Goal: Transaction & Acquisition: Purchase product/service

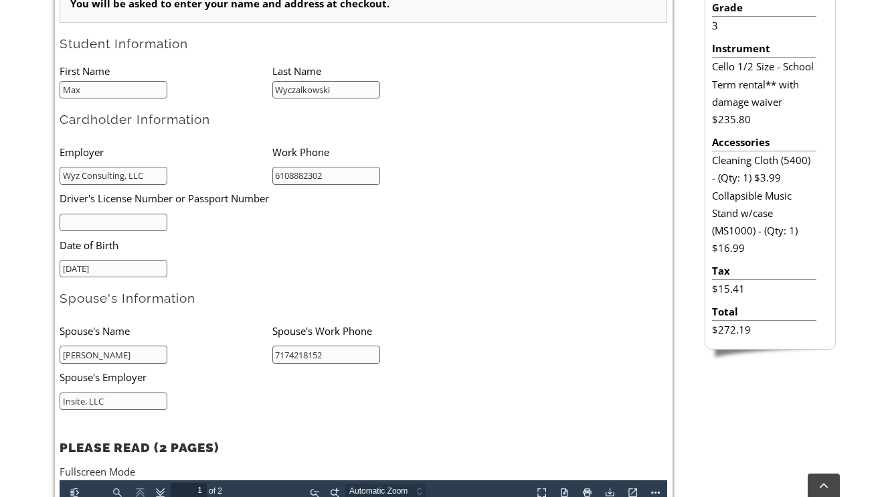
scroll to position [484, 0]
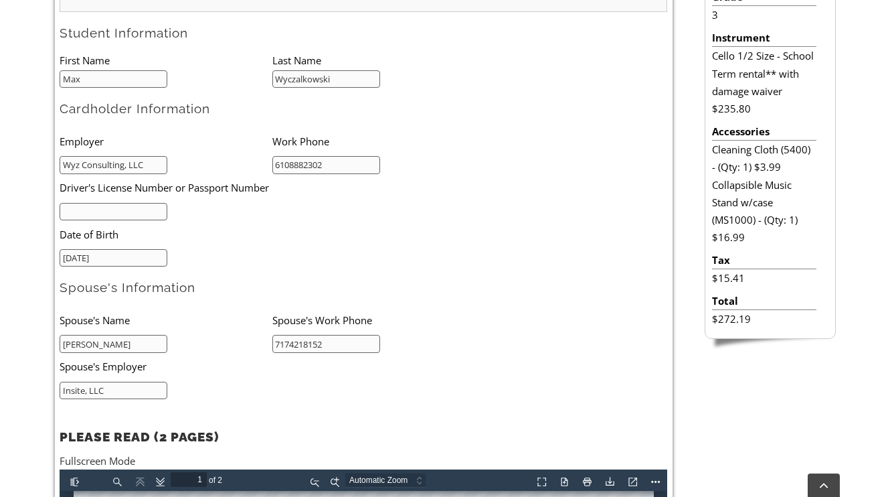
click at [145, 209] on input "text" at bounding box center [114, 212] width 108 height 18
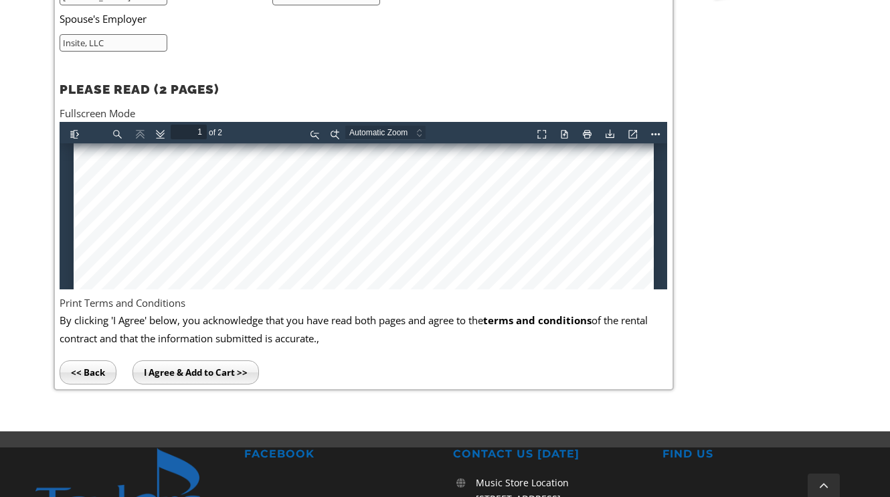
scroll to position [1002, 0]
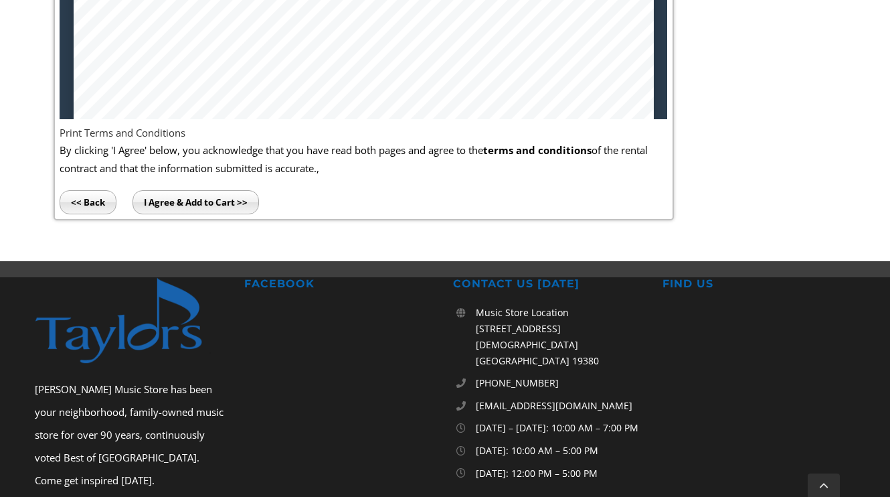
type input "28057321"
click at [204, 208] on input "I Agree & Add to Cart >>" at bounding box center [196, 202] width 127 height 24
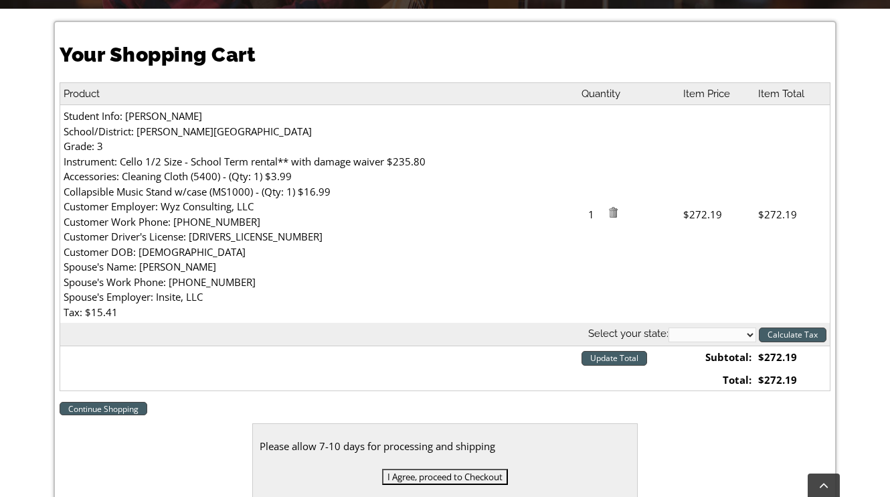
scroll to position [365, 0]
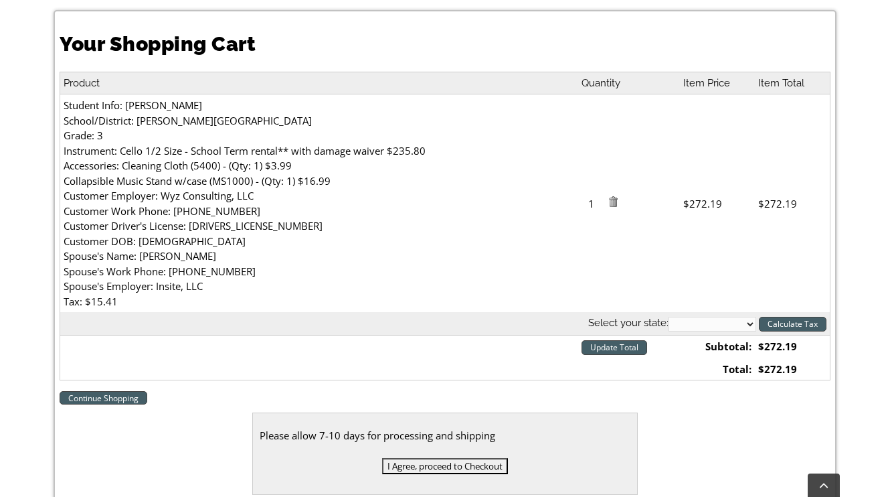
click at [704, 323] on select "Alabama Alaska Arizona Arkansas California Colorado Connecticut Delaware D. C. …" at bounding box center [713, 324] width 88 height 15
select select "PA"
click at [669, 317] on select "Alabama Alaska Arizona Arkansas California Colorado Connecticut Delaware D. C. …" at bounding box center [713, 324] width 88 height 15
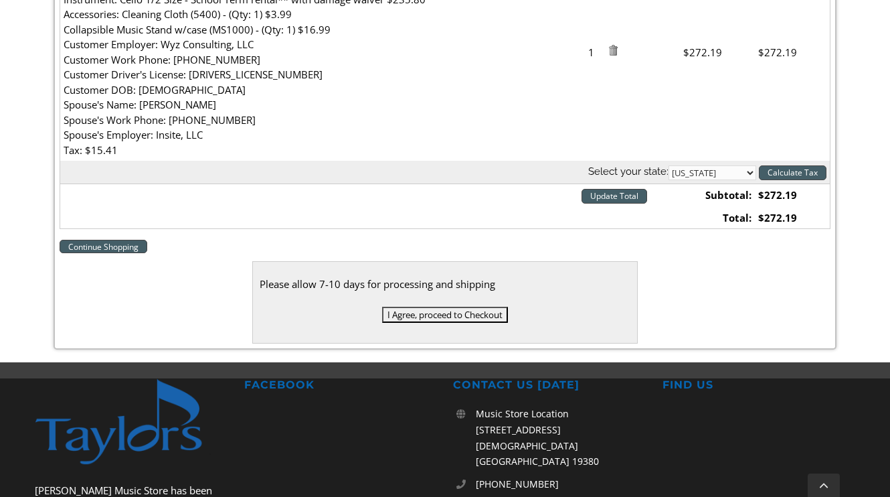
scroll to position [524, 0]
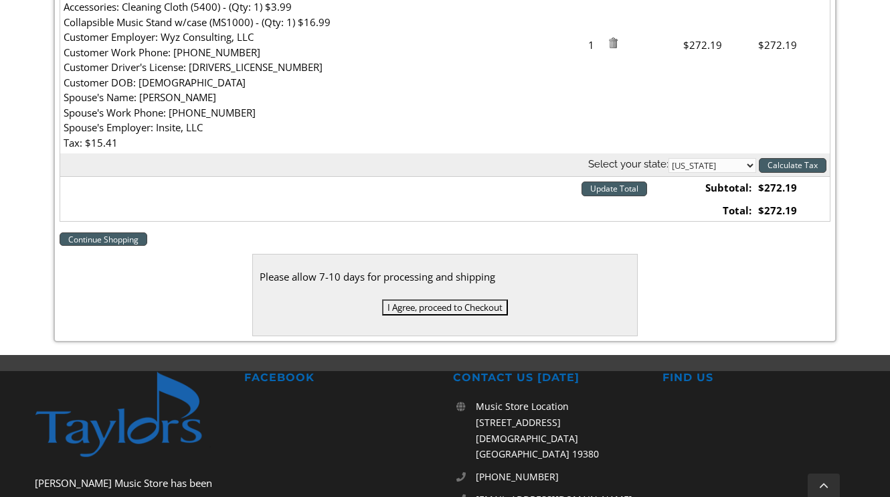
click at [471, 313] on input "I Agree, proceed to Checkout" at bounding box center [445, 307] width 126 height 16
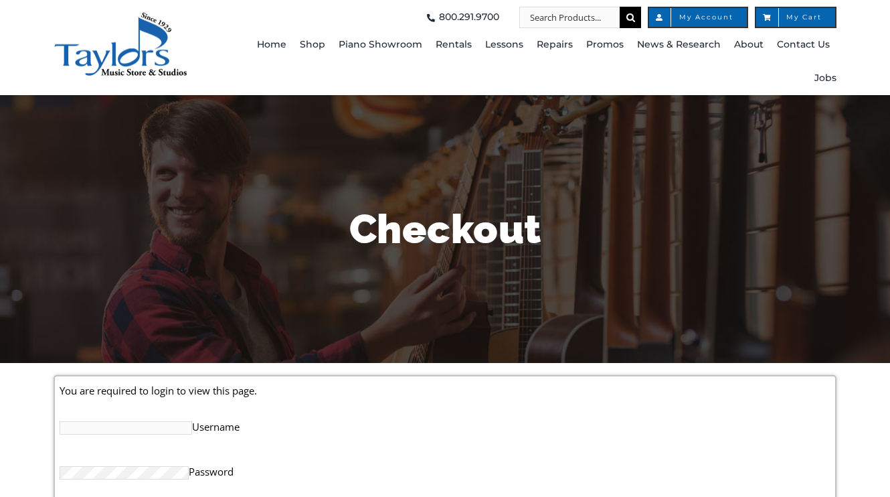
scroll to position [193, 0]
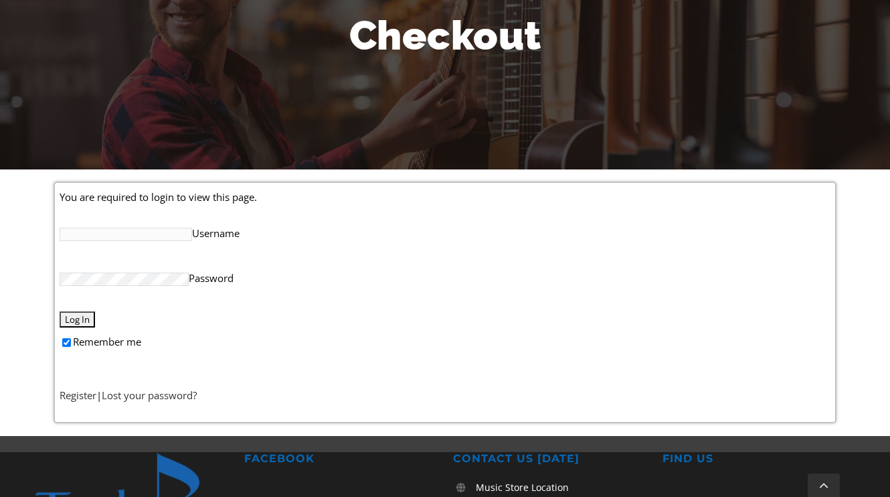
click at [125, 234] on input "Username" at bounding box center [126, 234] width 133 height 13
click at [95, 236] on input "Username" at bounding box center [126, 234] width 133 height 13
type input "esunnergren"
click at [90, 331] on label "Remember me" at bounding box center [445, 340] width 771 height 27
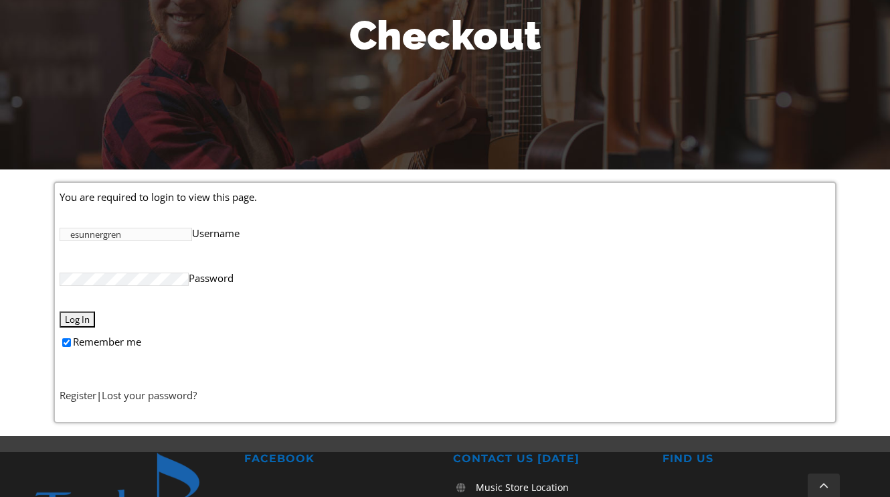
click at [71, 338] on input "Remember me" at bounding box center [66, 342] width 9 height 9
click at [86, 324] on input "Log In" at bounding box center [77, 319] width 35 height 16
click at [70, 347] on label "Remember me" at bounding box center [445, 340] width 771 height 27
click at [70, 347] on input "Remember me" at bounding box center [66, 342] width 9 height 9
click at [65, 334] on label "Remember me" at bounding box center [445, 340] width 771 height 27
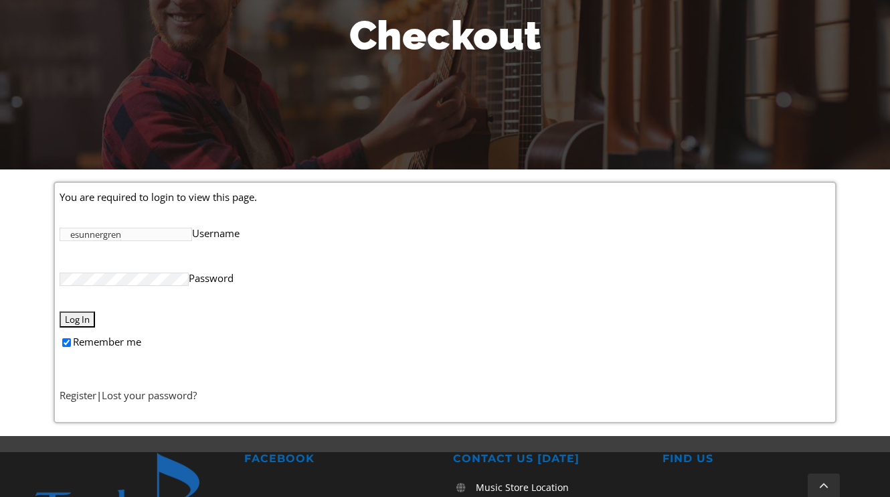
click at [65, 338] on input "Remember me" at bounding box center [66, 342] width 9 height 9
click at [65, 341] on input "Remember me" at bounding box center [66, 342] width 9 height 9
checkbox input "true"
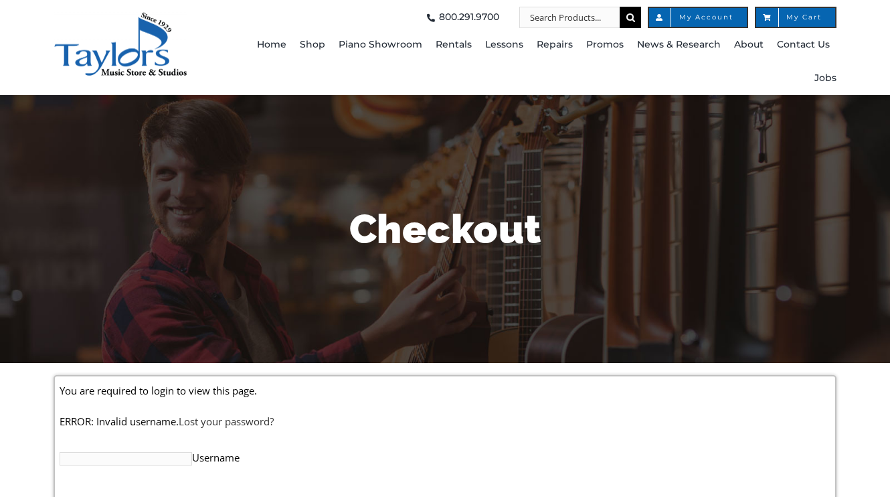
scroll to position [133, 0]
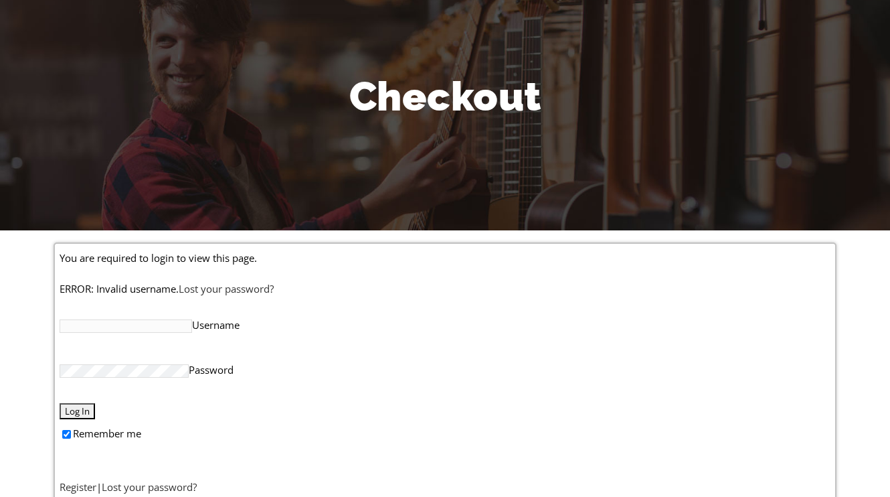
click at [149, 329] on input "Username" at bounding box center [126, 325] width 133 height 13
click at [323, 286] on p "ERROR: Invalid username. Lost your password?" at bounding box center [445, 288] width 771 height 17
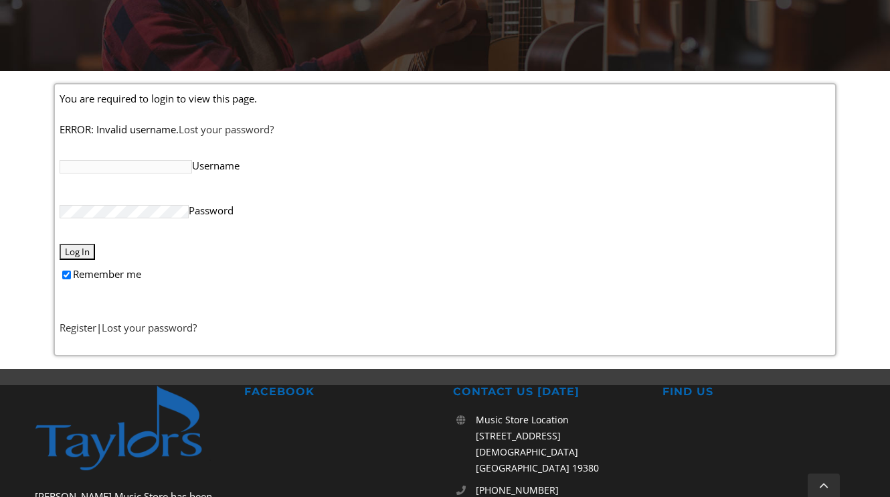
scroll to position [303, 0]
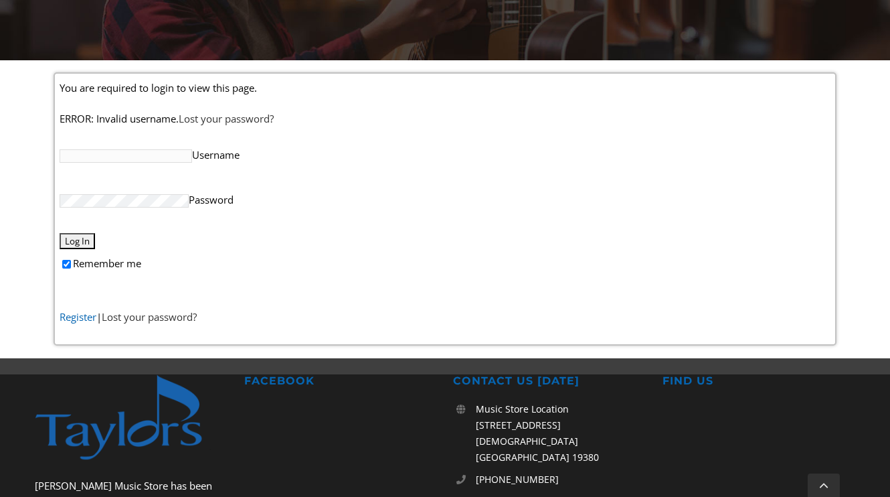
click at [83, 316] on link "Register" at bounding box center [78, 316] width 37 height 13
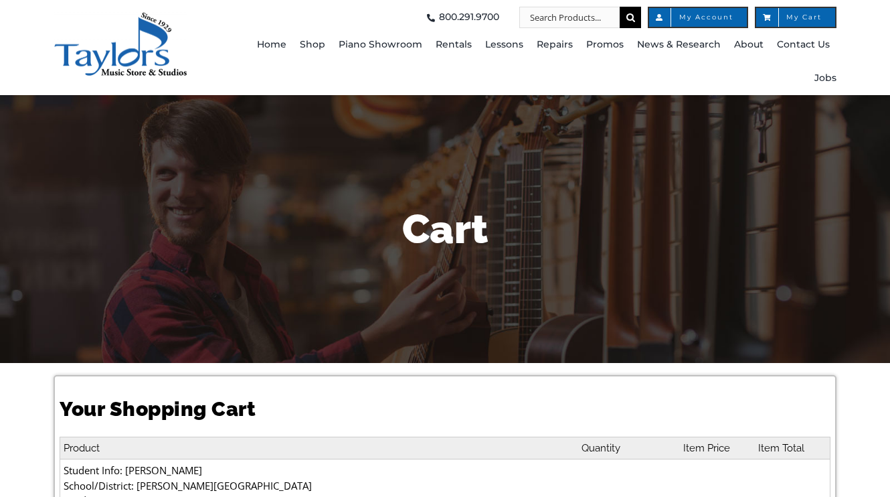
select select "PA"
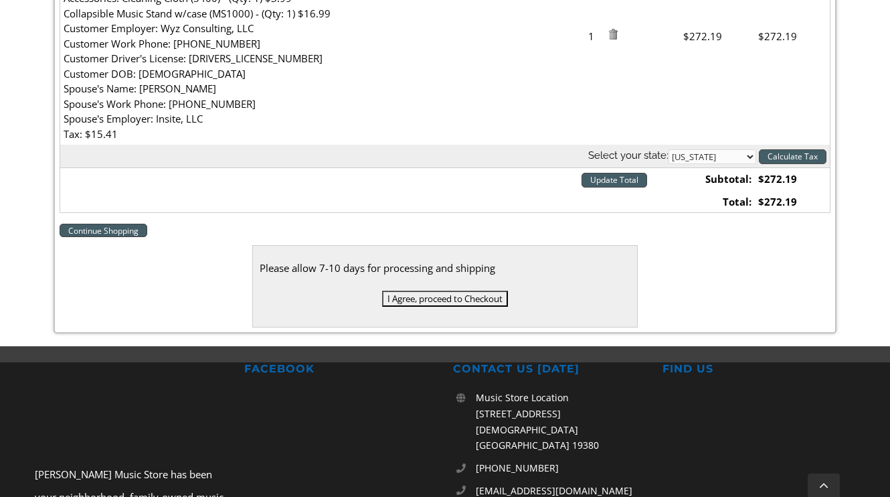
scroll to position [650, 0]
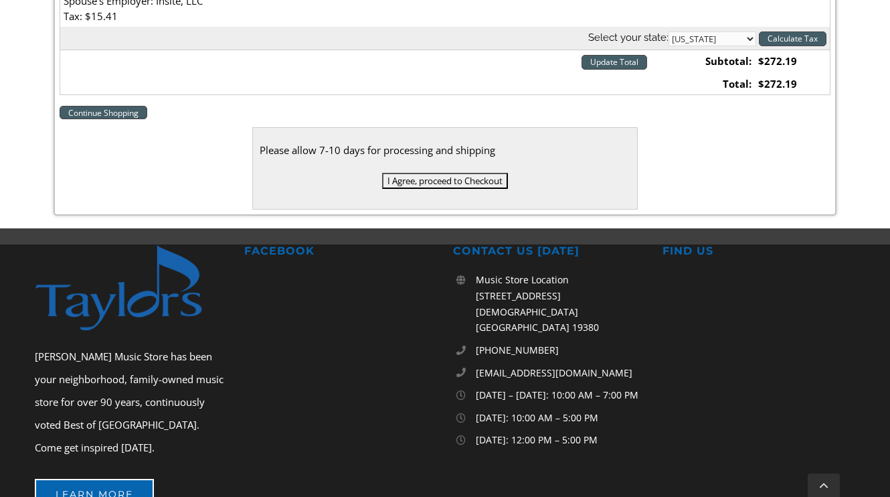
click at [453, 181] on input "I Agree, proceed to Checkout" at bounding box center [445, 181] width 126 height 16
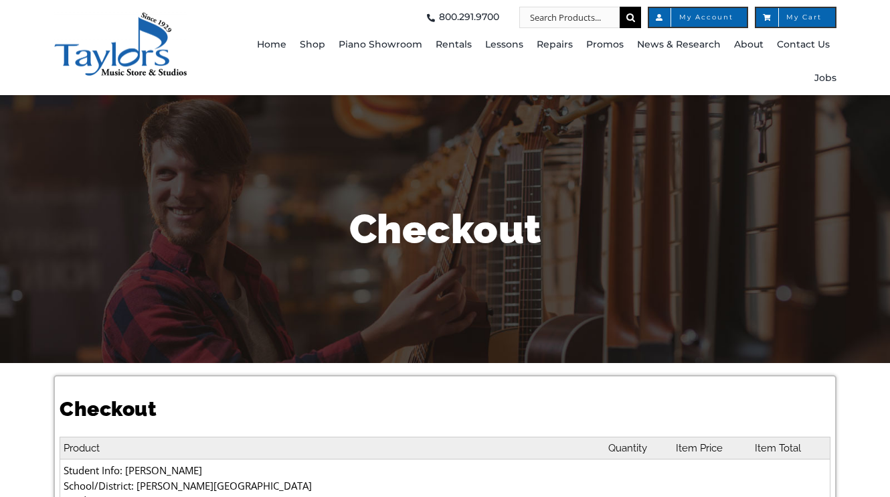
select select
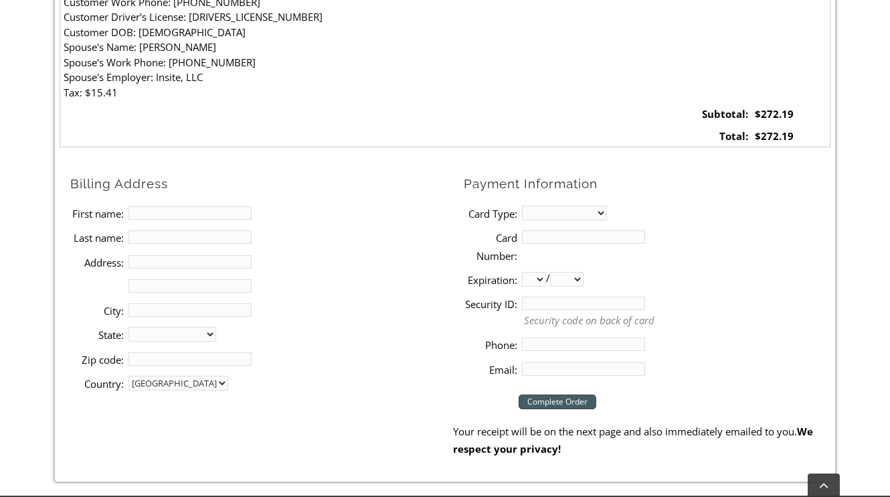
scroll to position [671, 0]
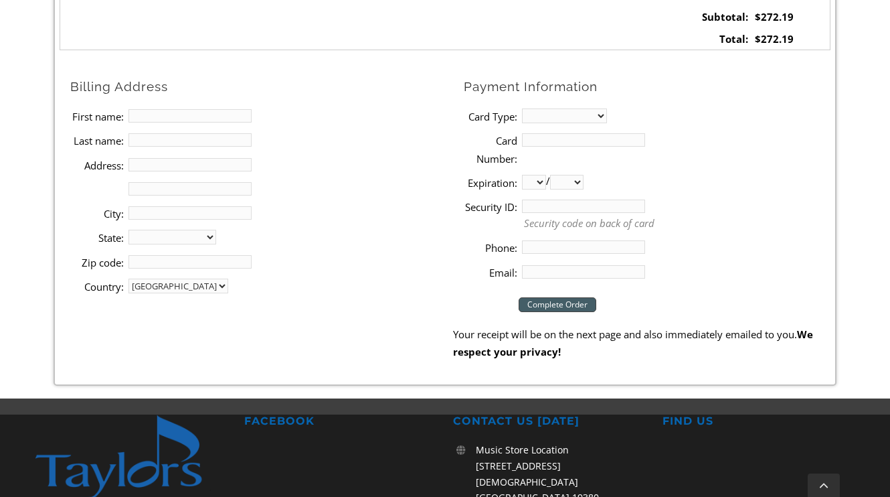
click at [171, 114] on input "First name:" at bounding box center [190, 115] width 123 height 13
type input "Emilie"
type input "WYCZALKOWSKI"
type input "304 South Darlington Street"
type input "West Chester"
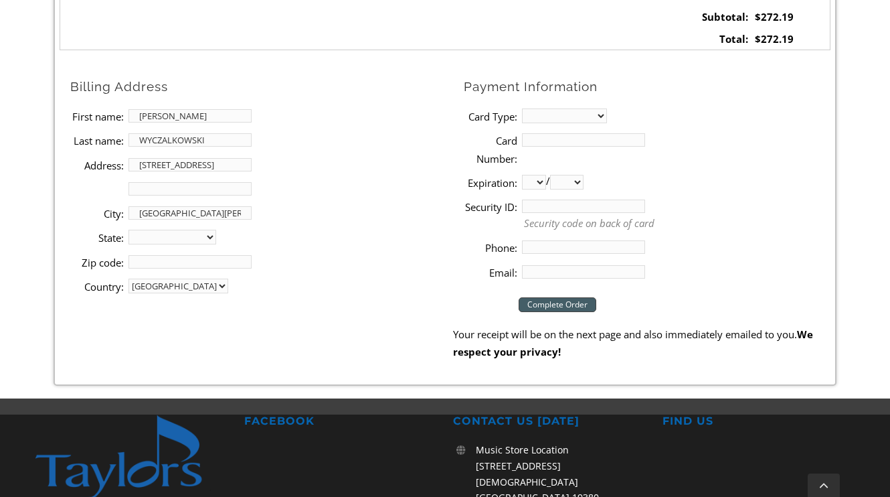
select select "PA"
type input "19382"
type input "6108882302"
type input "esunnergren@gmail.com"
click at [194, 139] on input "WYCZALKOWSKI" at bounding box center [190, 139] width 123 height 13
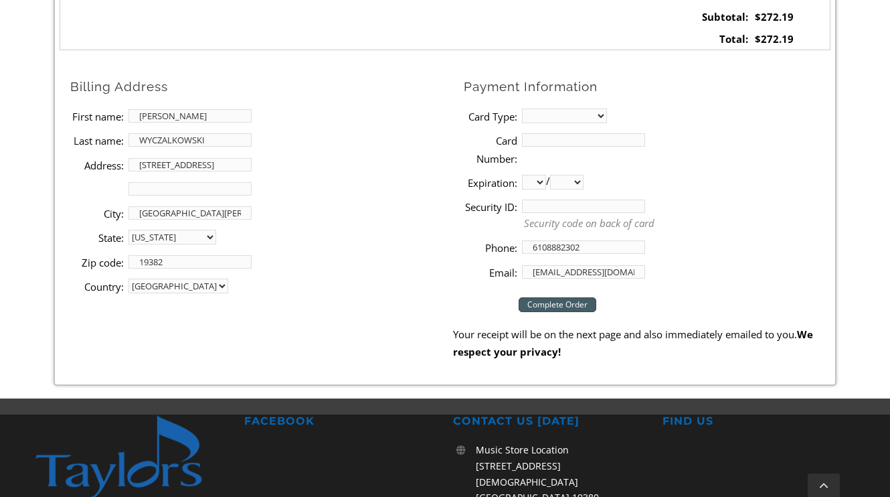
click at [194, 139] on input "WYCZALKOWSKI" at bounding box center [190, 139] width 123 height 13
click at [192, 147] on li "Last name: WYCZALKOWSKI" at bounding box center [261, 140] width 382 height 24
click at [177, 133] on input "WYCZALKOWSKI" at bounding box center [190, 139] width 123 height 13
click at [176, 138] on input "WYCZALKOWSKI" at bounding box center [190, 139] width 123 height 13
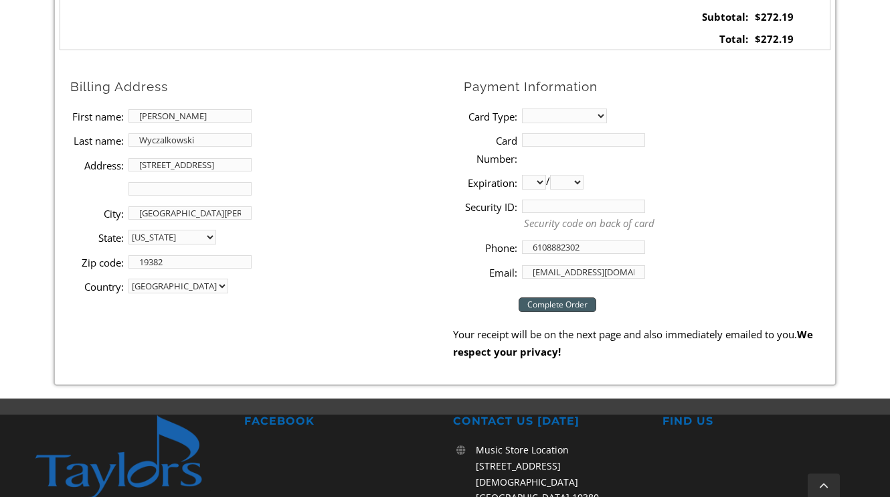
type input "Wyczalkowski"
click at [151, 167] on input "304 South Darlington Street" at bounding box center [190, 164] width 123 height 13
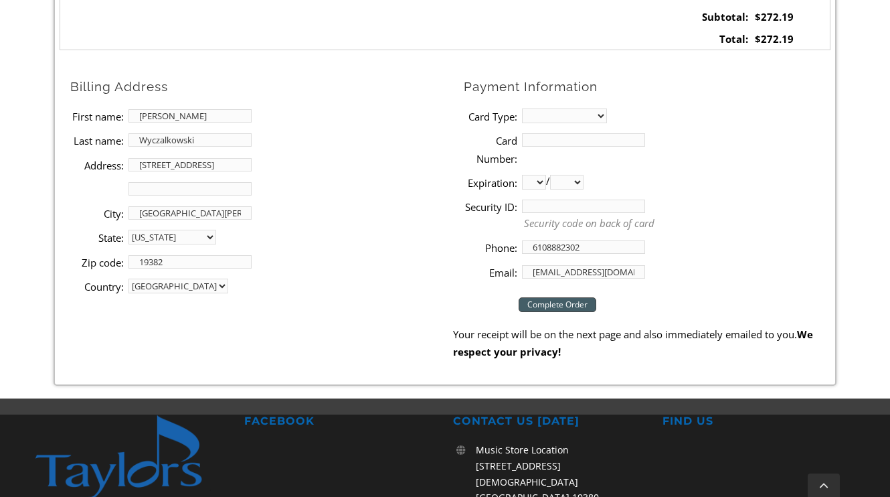
click at [151, 167] on input "304 South Darlington Street" at bounding box center [190, 164] width 123 height 13
type input "149 Leadline Lane"
click at [94, 193] on li "Address 2:" at bounding box center [261, 189] width 382 height 24
click at [529, 111] on select "MasterCard Visa American Express Discover" at bounding box center [564, 115] width 85 height 15
select select "visa"
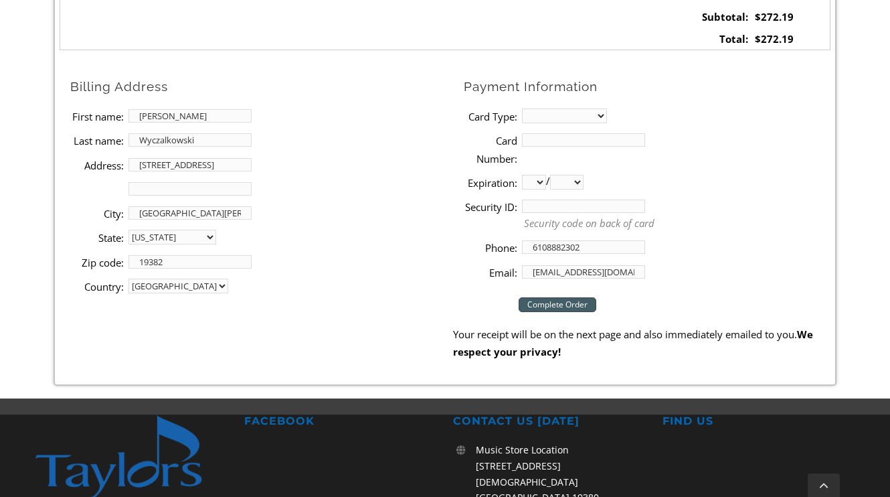
click at [522, 108] on select "MasterCard Visa American Express Discover" at bounding box center [564, 115] width 85 height 15
drag, startPoint x: 529, startPoint y: 111, endPoint x: 570, endPoint y: 145, distance: 53.3
click at [570, 145] on input "Card Number:" at bounding box center [583, 139] width 123 height 13
type input "4147202522127453"
select select "12"
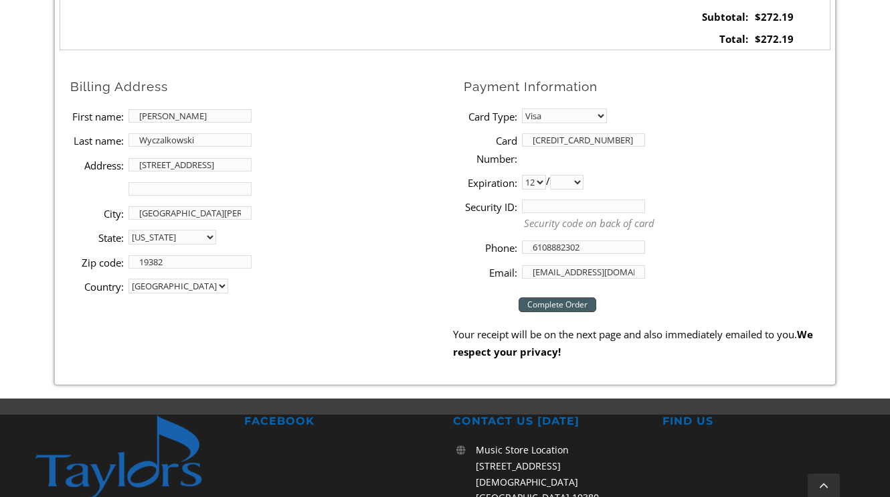
select select "2026"
click at [546, 208] on input "Security ID:" at bounding box center [583, 206] width 123 height 13
type input "239"
click at [645, 220] on p "Security code on back of card" at bounding box center [677, 223] width 307 height 15
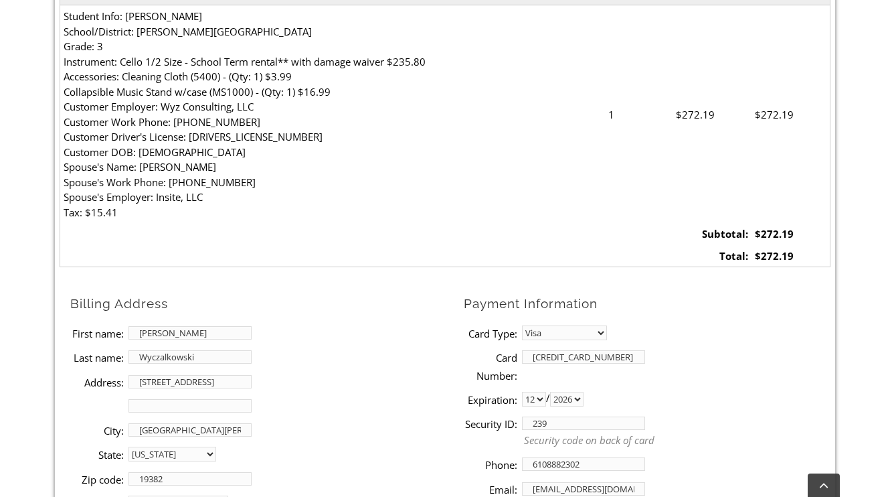
scroll to position [742, 0]
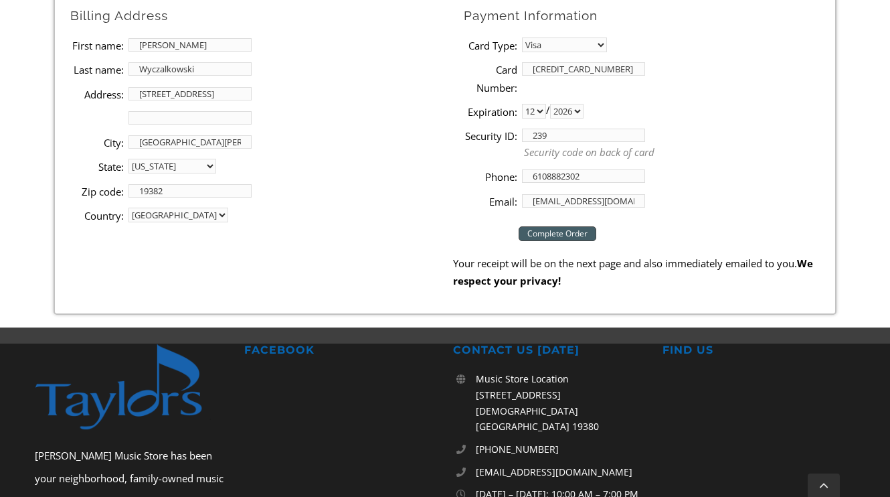
click at [571, 235] on input "Complete Order" at bounding box center [558, 233] width 78 height 15
